Goal: Check status: Check status

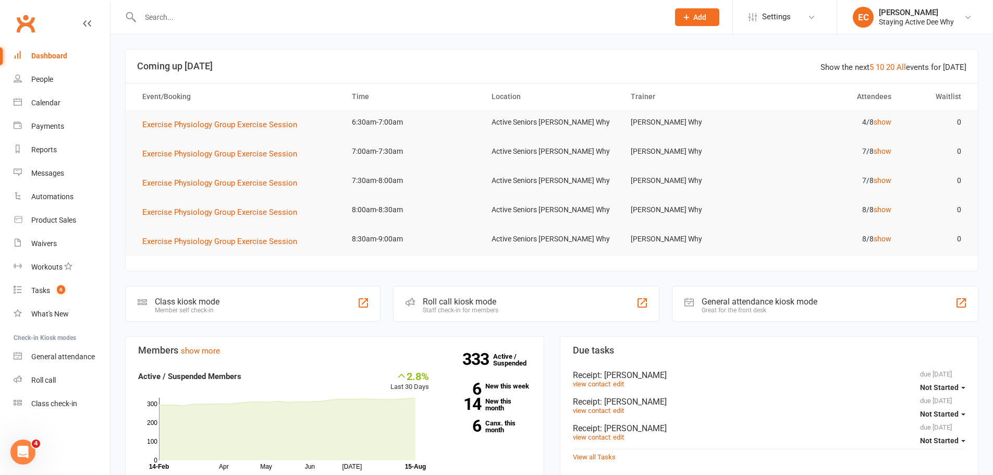
click at [288, 21] on input "text" at bounding box center [399, 17] width 524 height 15
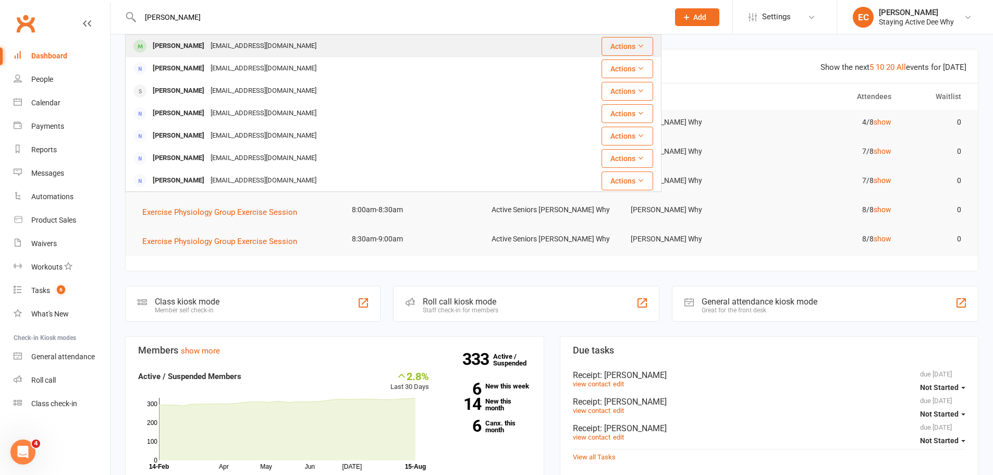
type input "[PERSON_NAME]"
click at [251, 46] on div "[EMAIL_ADDRESS][DOMAIN_NAME]" at bounding box center [263, 46] width 112 height 15
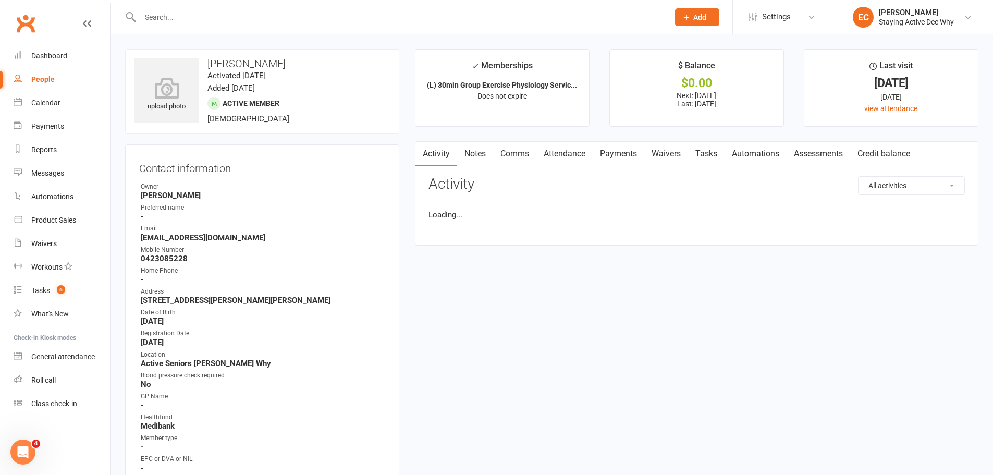
click at [620, 157] on link "Payments" at bounding box center [619, 154] width 52 height 24
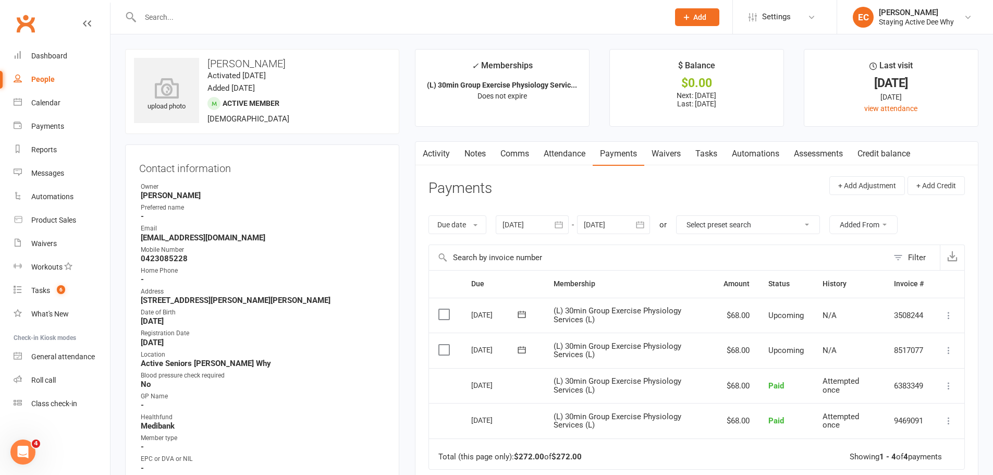
click at [530, 226] on div at bounding box center [532, 224] width 73 height 19
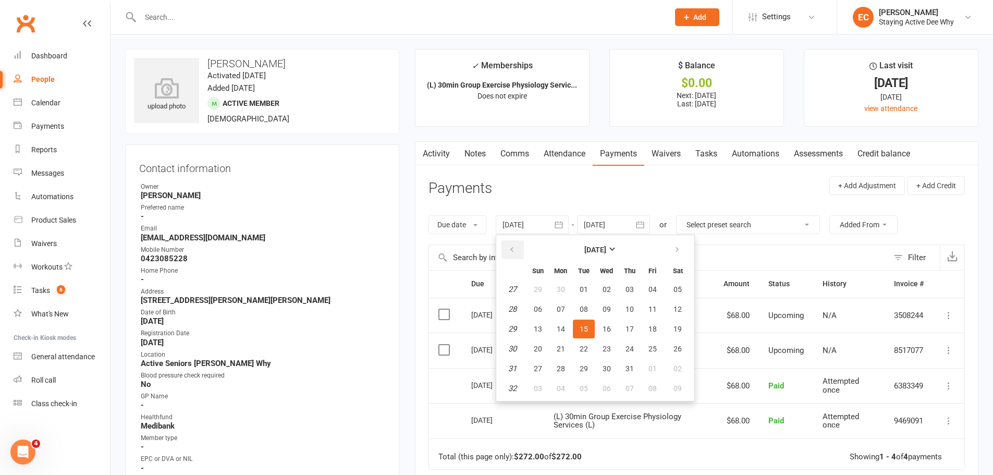
click at [518, 251] on button "button" at bounding box center [512, 249] width 22 height 19
click at [584, 285] on span "03" at bounding box center [584, 289] width 8 height 8
type input "[DATE]"
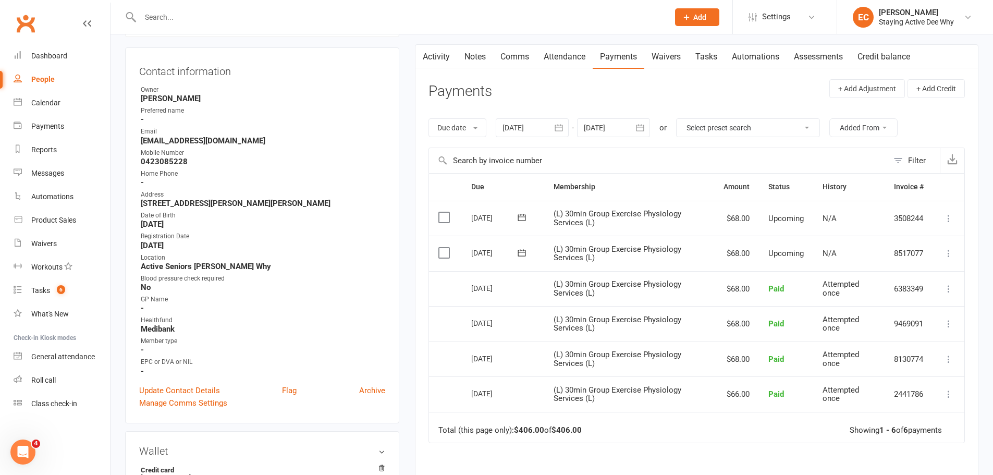
scroll to position [104, 0]
